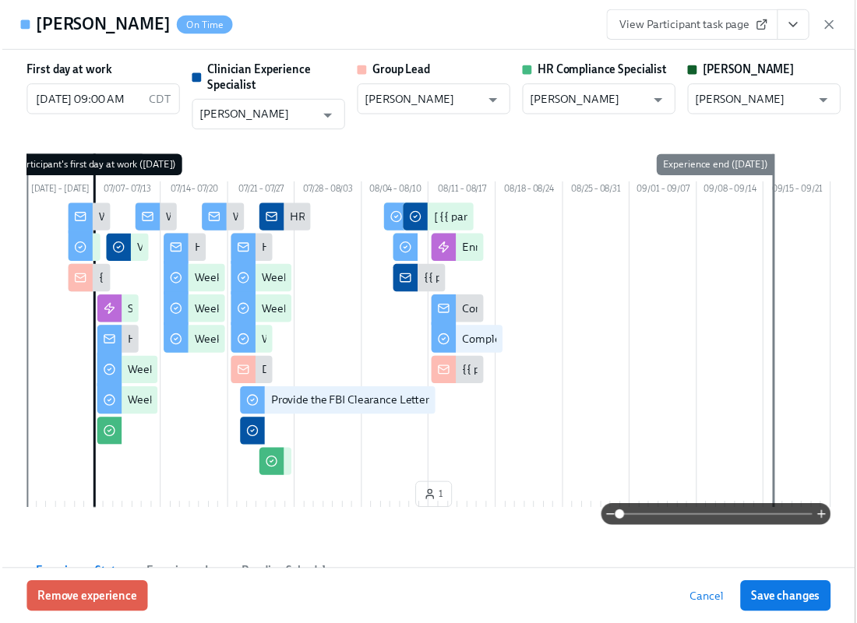
scroll to position [0, 23314]
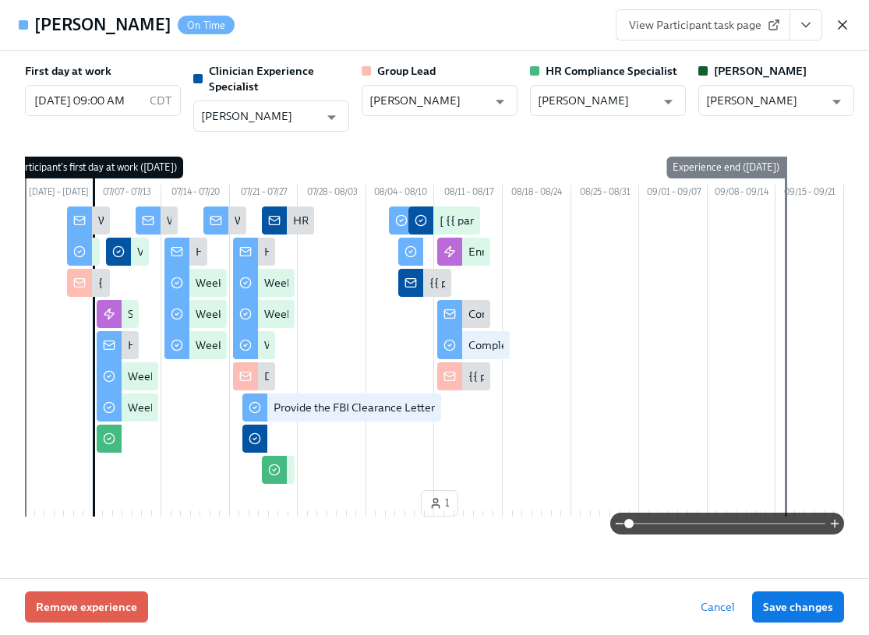
click at [844, 18] on icon "button" at bounding box center [843, 25] width 16 height 16
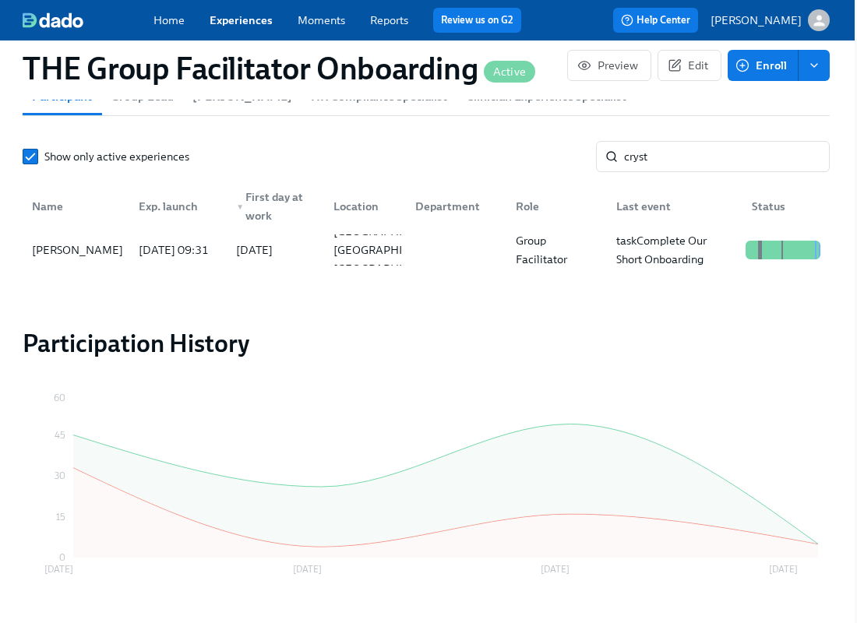
scroll to position [0, 23302]
click at [733, 164] on input "cryst" at bounding box center [727, 156] width 206 height 31
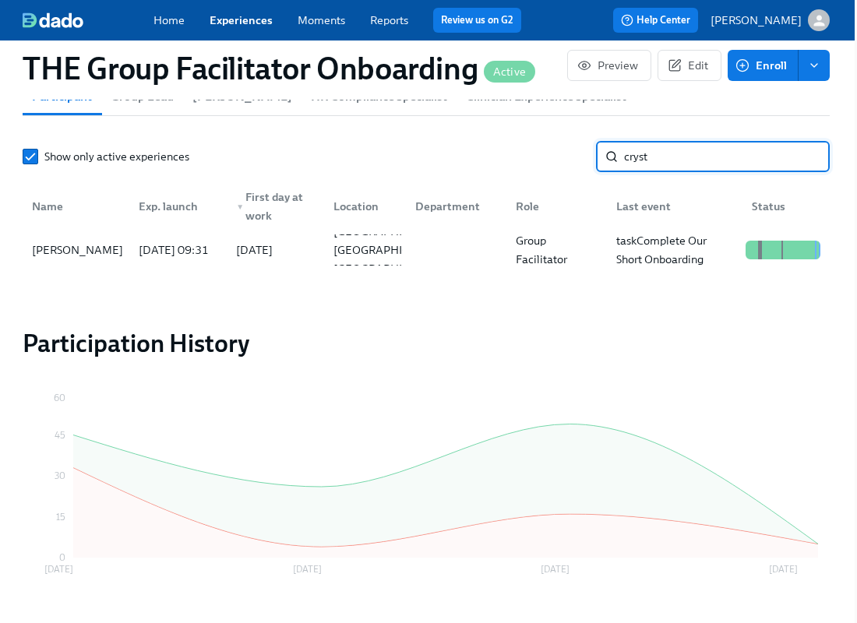
click at [733, 164] on input "cryst" at bounding box center [727, 156] width 206 height 31
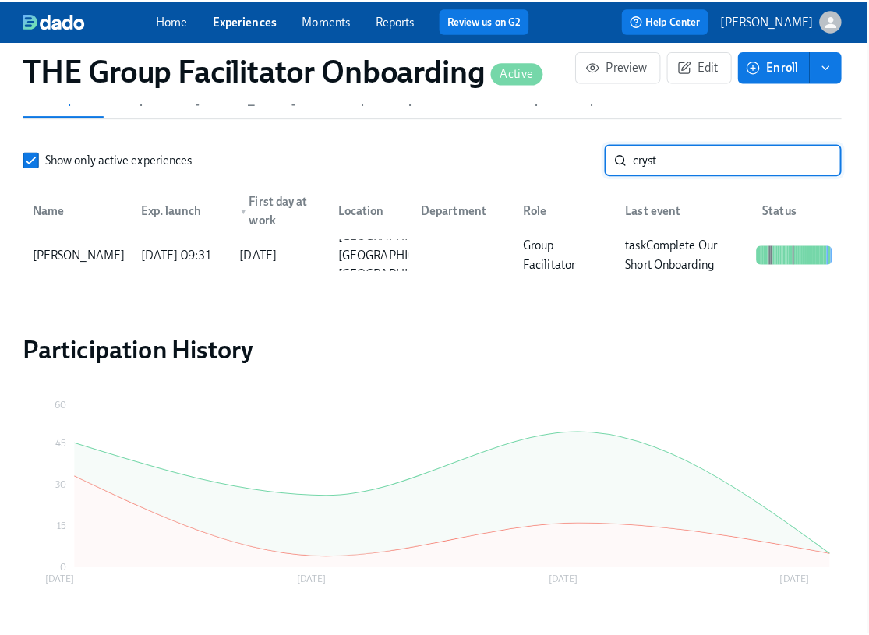
scroll to position [0, 23314]
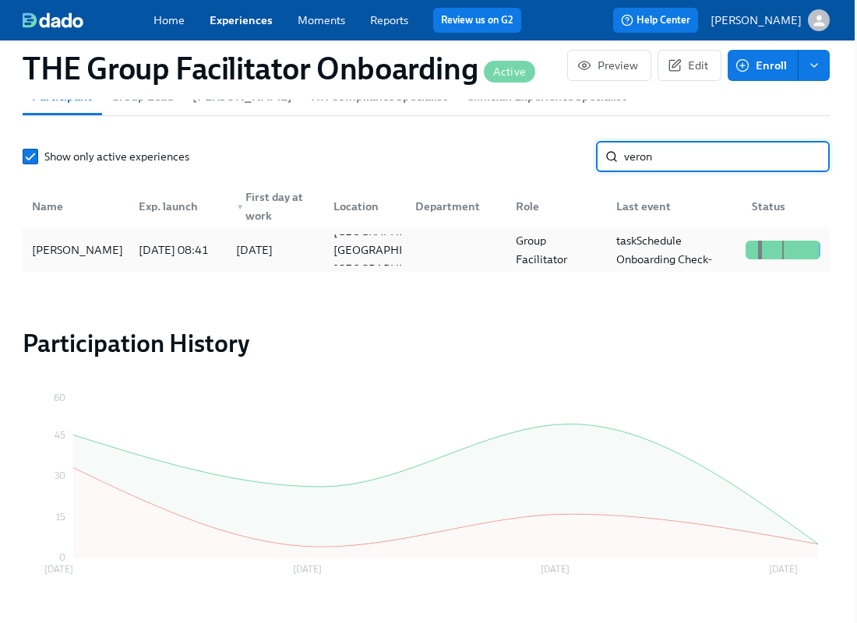
type input "veron"
click at [65, 249] on div "[PERSON_NAME]" at bounding box center [78, 250] width 104 height 19
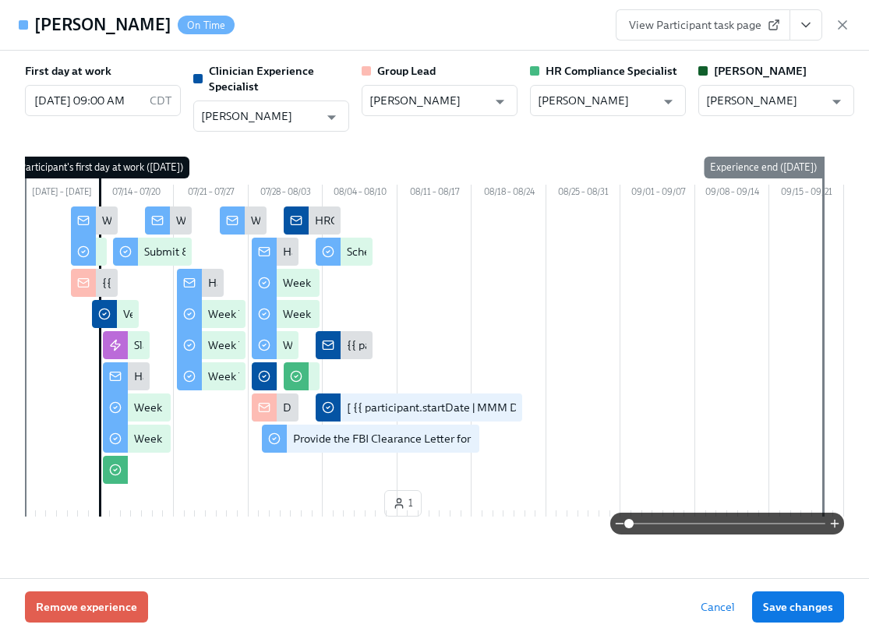
click at [810, 28] on icon "View task page" at bounding box center [806, 25] width 16 height 16
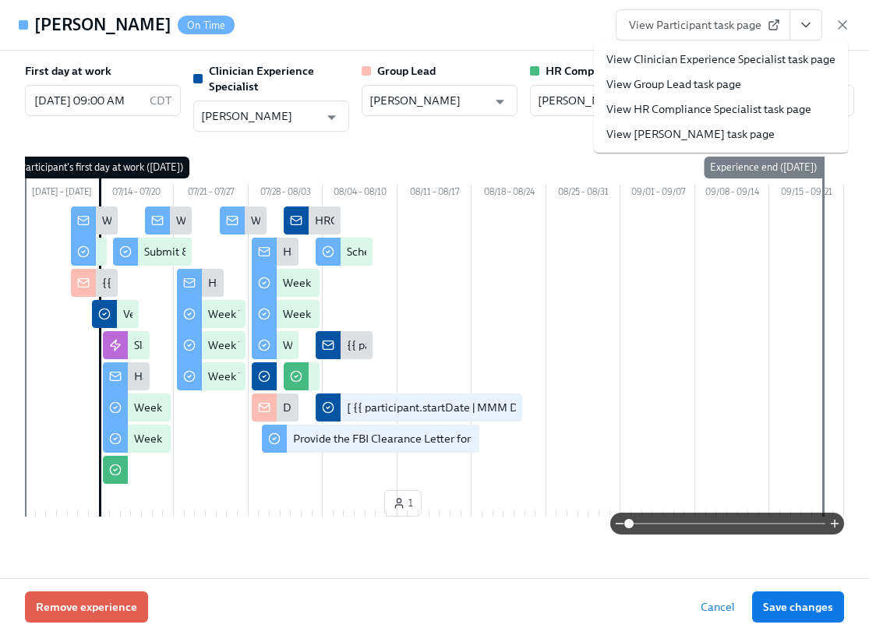
click at [782, 72] on li "View Group Lead task page" at bounding box center [721, 84] width 254 height 25
click at [782, 65] on link "View Clinician Experience Specialist task page" at bounding box center [720, 59] width 229 height 16
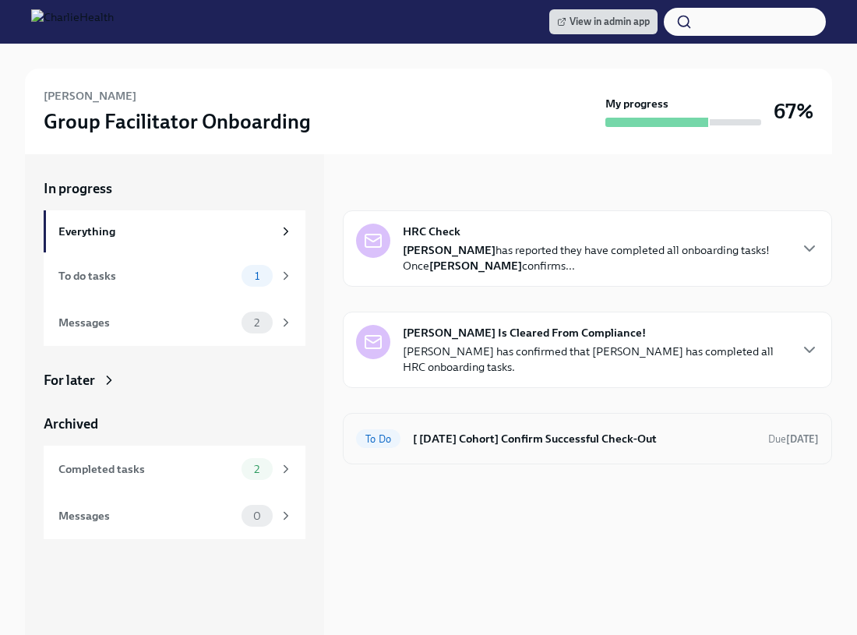
click at [494, 440] on h6 "[ [DATE] Cohort] Confirm Successful Check-Out" at bounding box center [584, 438] width 343 height 17
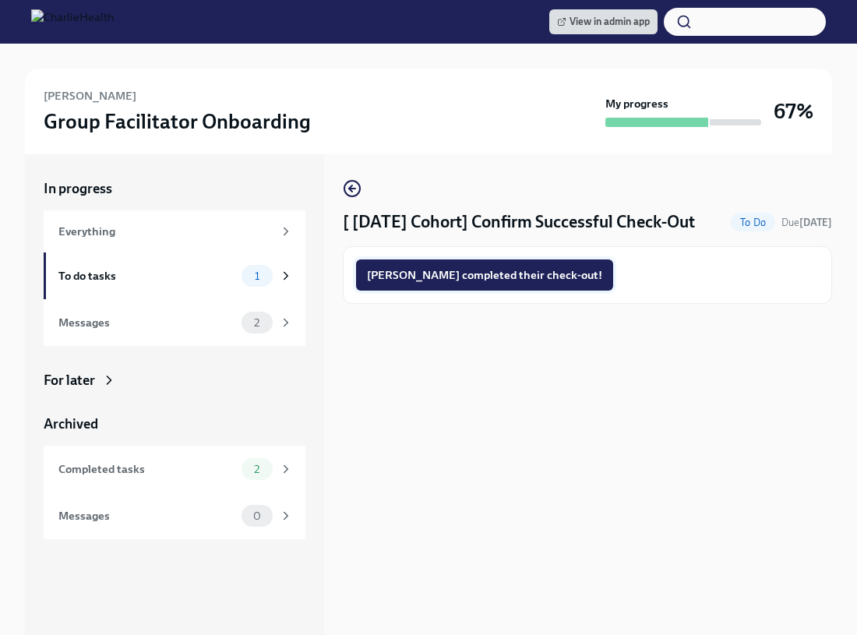
click at [493, 268] on span "Veronica completed their check-out!" at bounding box center [484, 275] width 235 height 16
